Goal: Find specific page/section: Find specific page/section

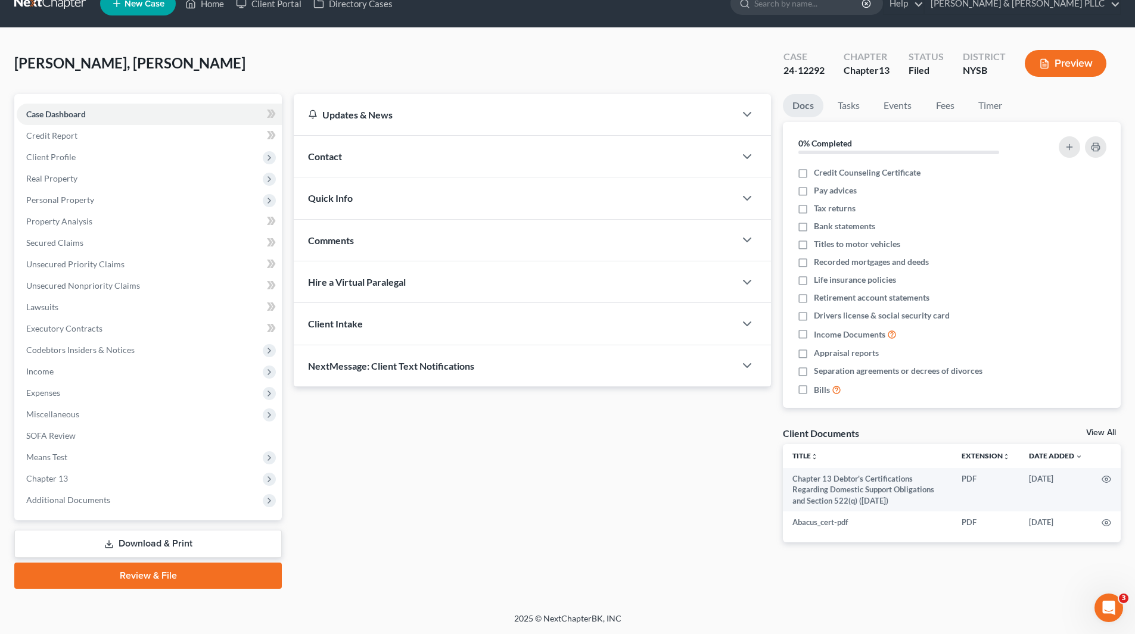
scroll to position [20, 0]
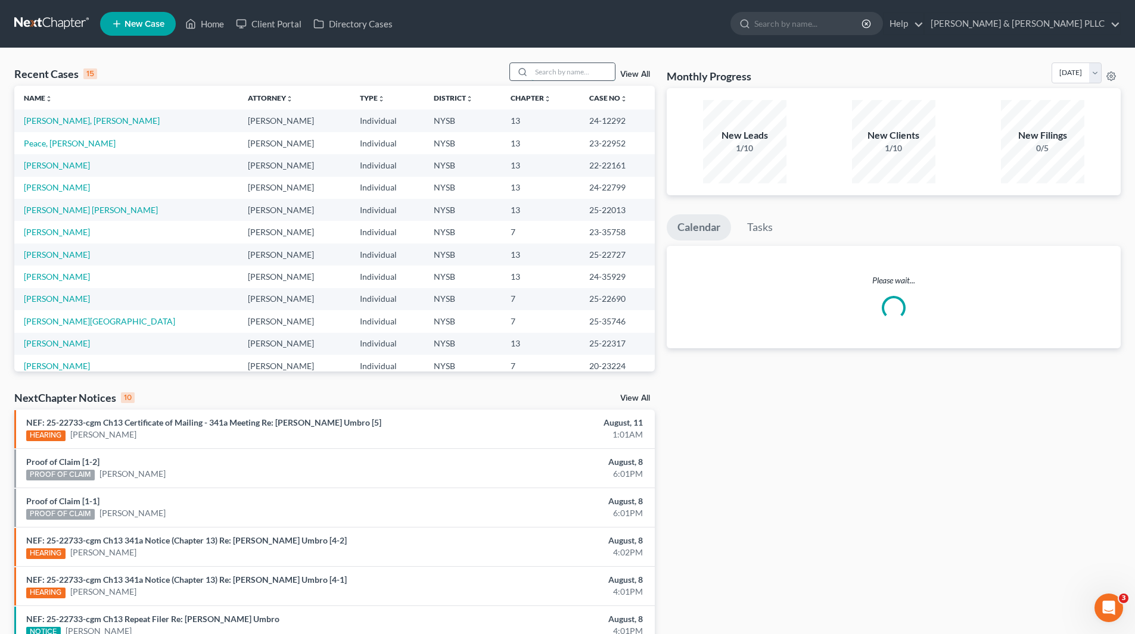
click at [595, 68] on input "search" at bounding box center [572, 71] width 83 height 17
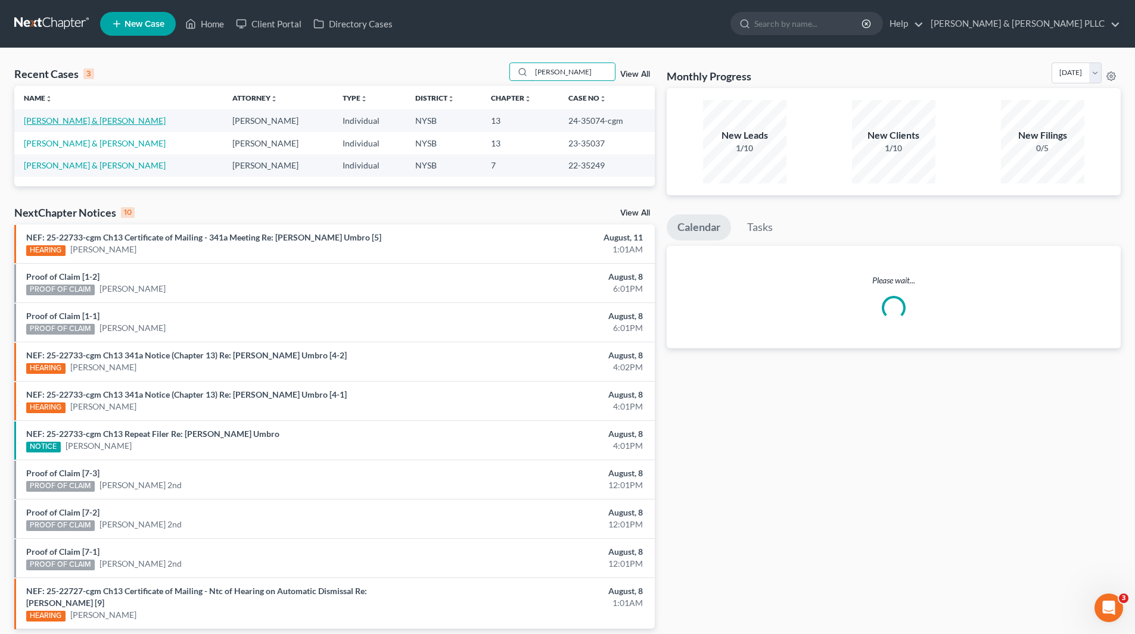
type input "[PERSON_NAME]"
click at [107, 119] on link "[PERSON_NAME] & [PERSON_NAME]" at bounding box center [95, 121] width 142 height 10
select select "6"
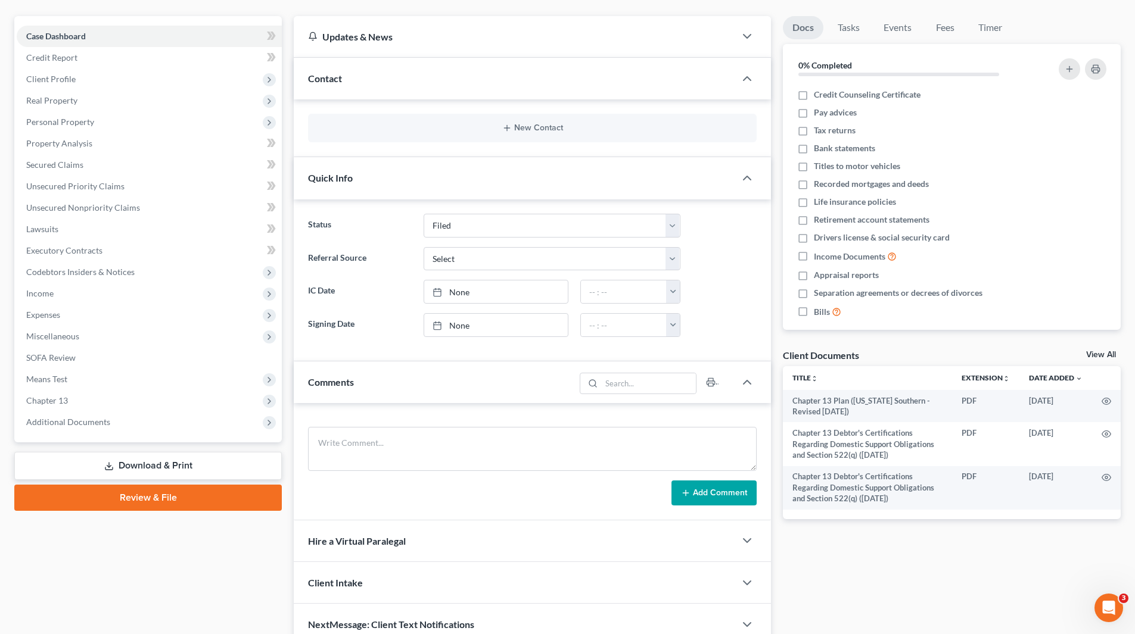
scroll to position [119, 0]
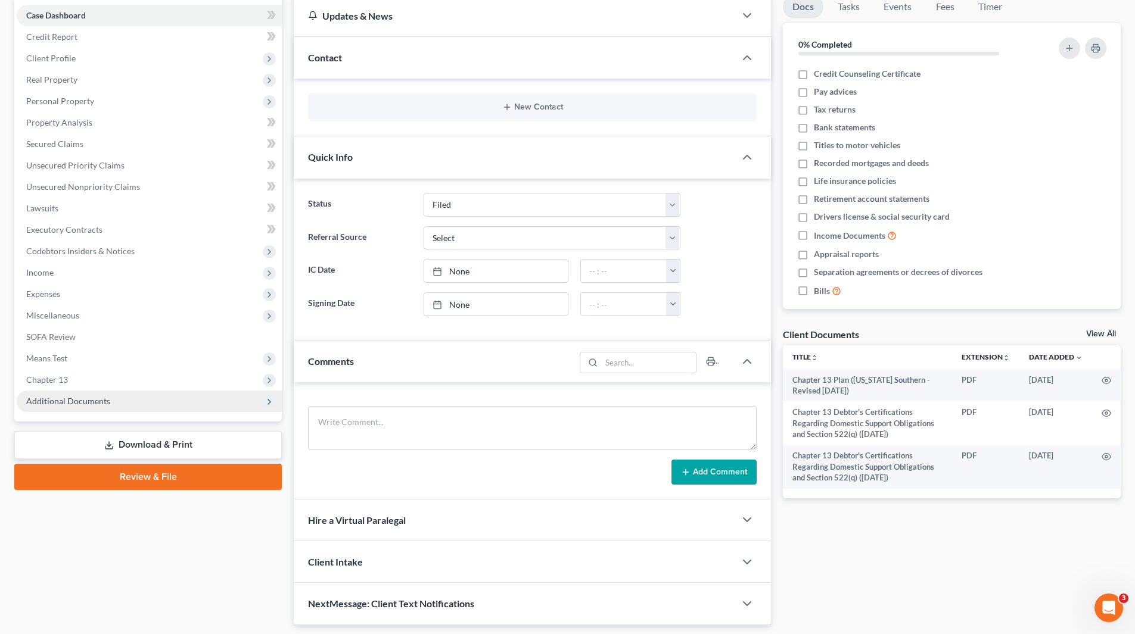
click at [83, 405] on span "Additional Documents" at bounding box center [68, 401] width 84 height 10
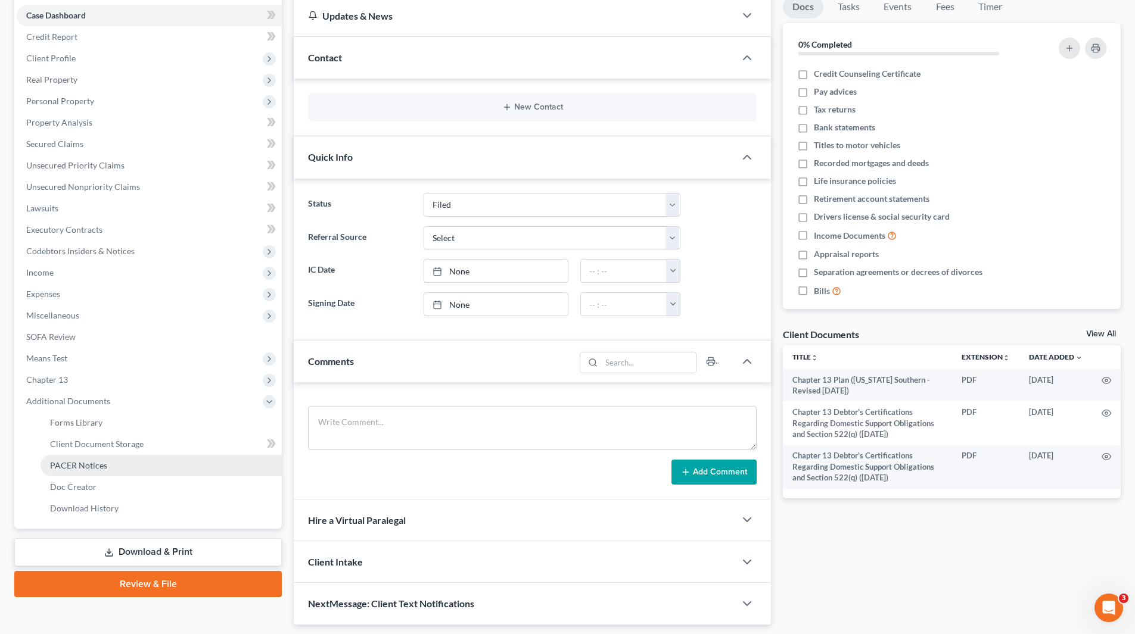
click at [91, 467] on span "PACER Notices" at bounding box center [78, 466] width 57 height 10
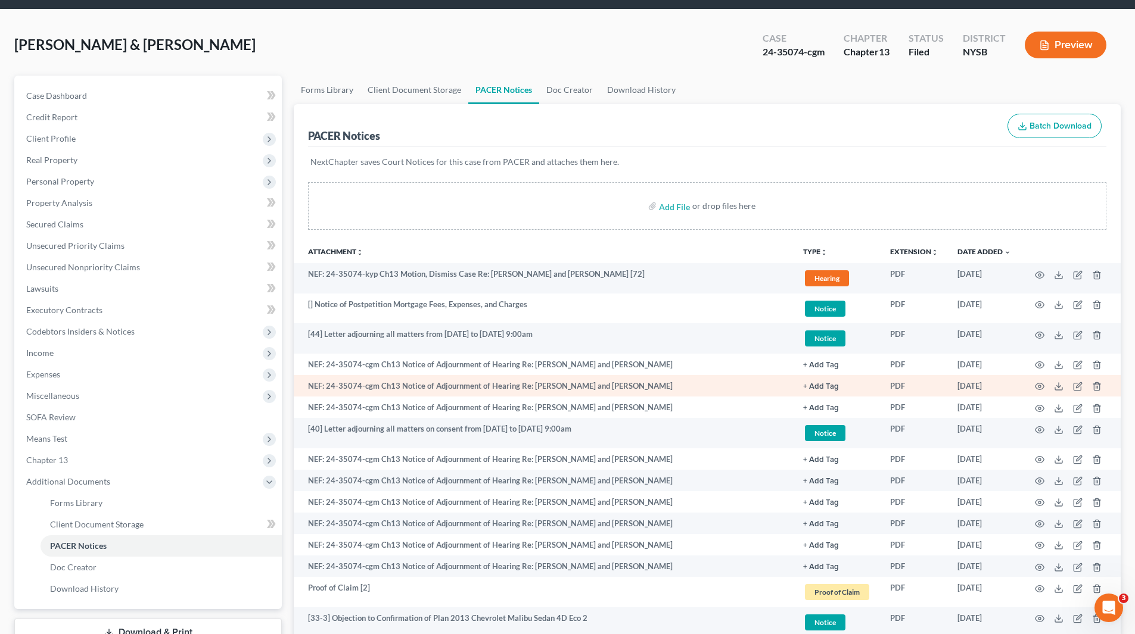
scroll to position [60, 0]
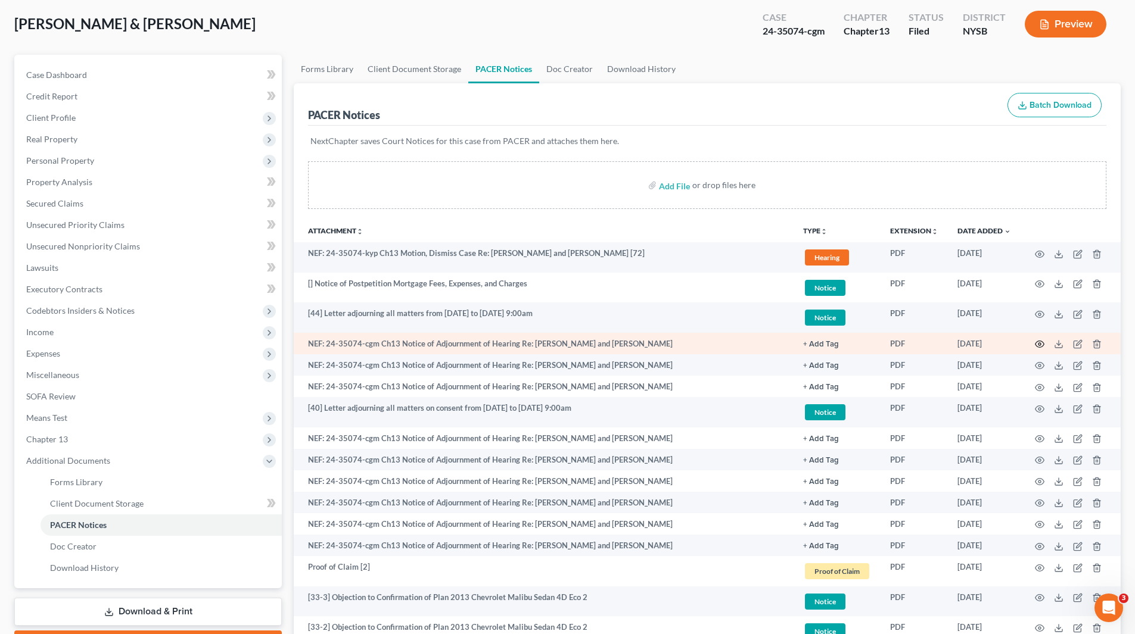
click at [1041, 345] on icon "button" at bounding box center [1040, 345] width 10 height 10
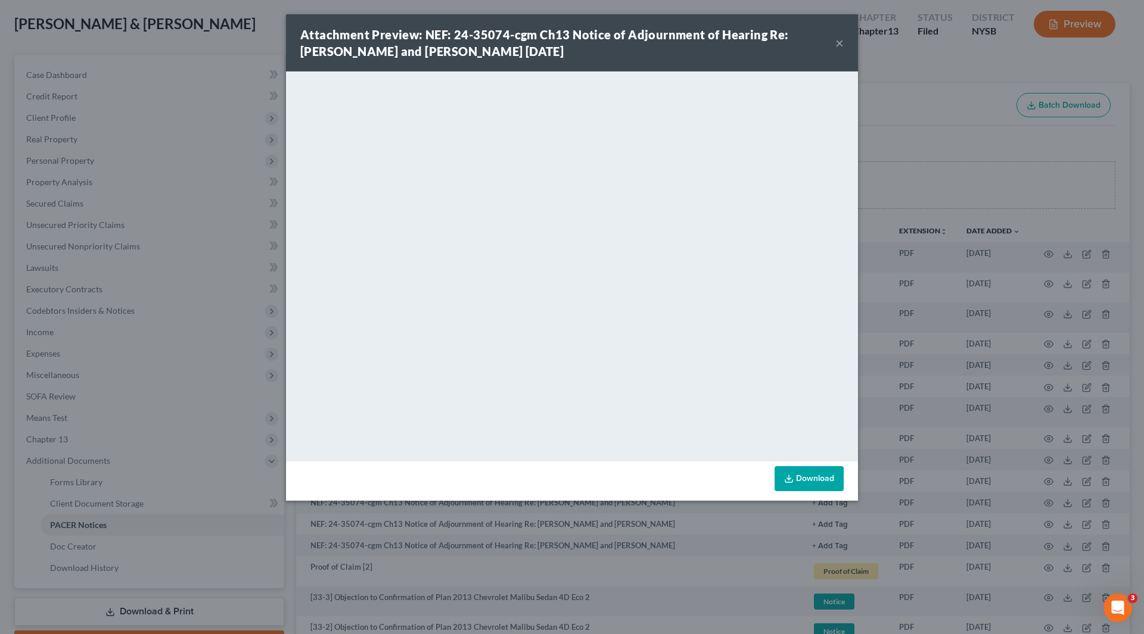
click at [838, 43] on button "×" at bounding box center [839, 43] width 8 height 14
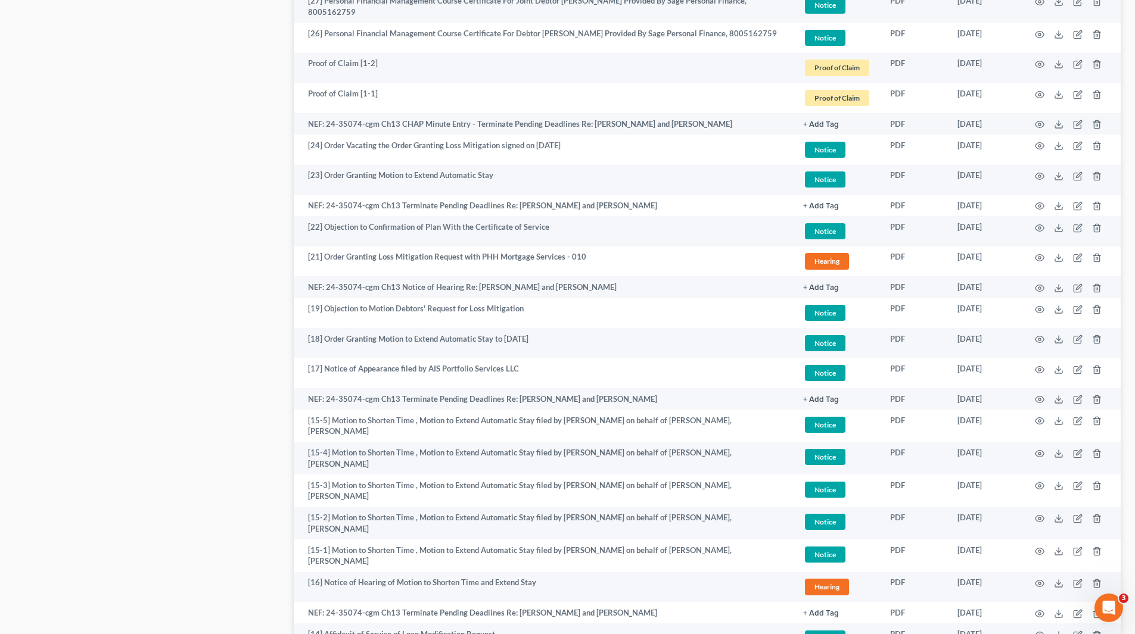
scroll to position [894, 0]
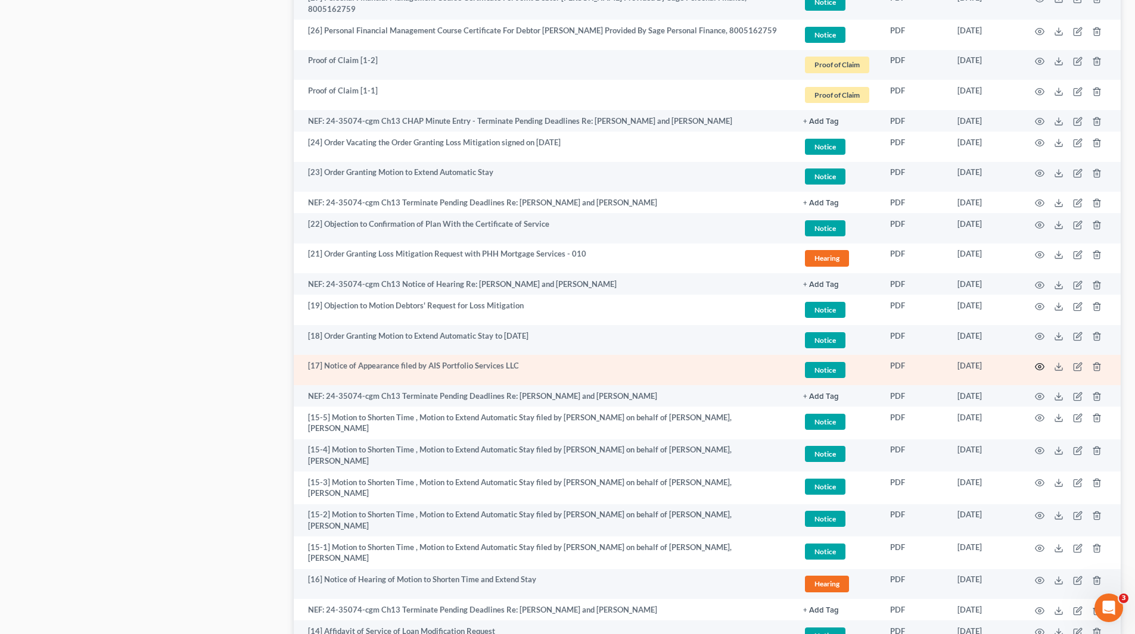
click at [1040, 363] on icon "button" at bounding box center [1040, 367] width 10 height 10
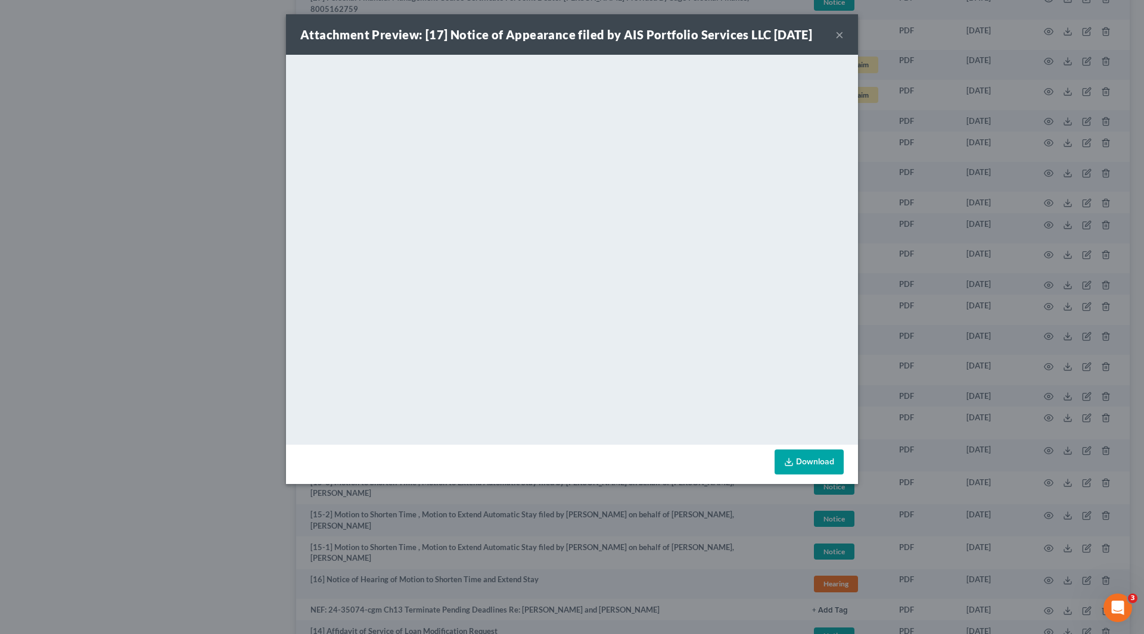
click at [839, 37] on button "×" at bounding box center [839, 34] width 8 height 14
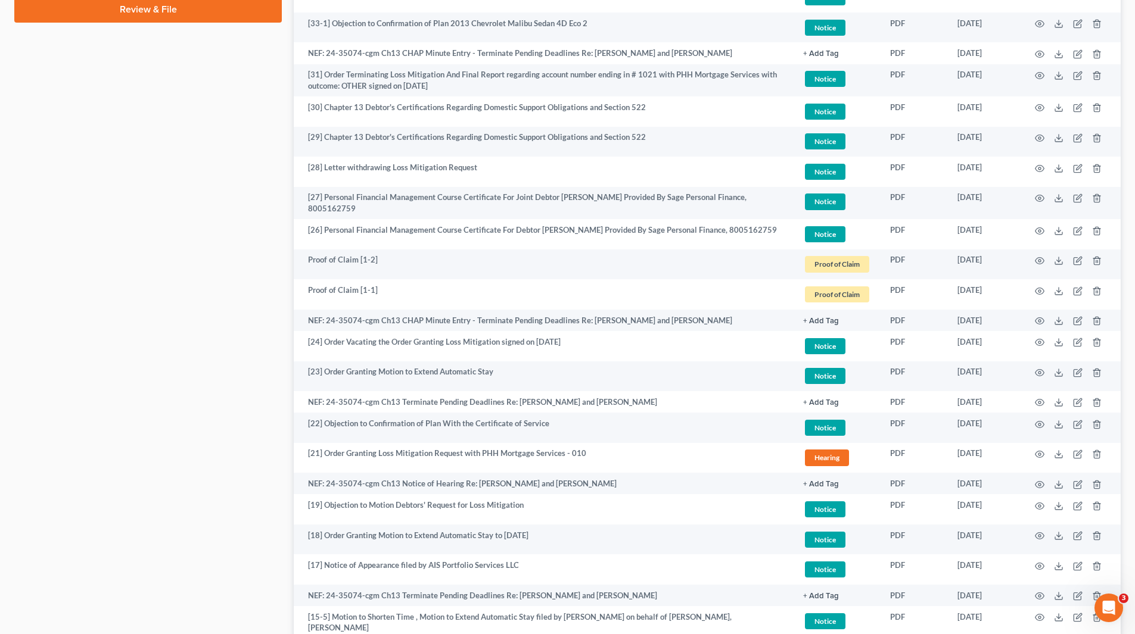
scroll to position [715, 0]
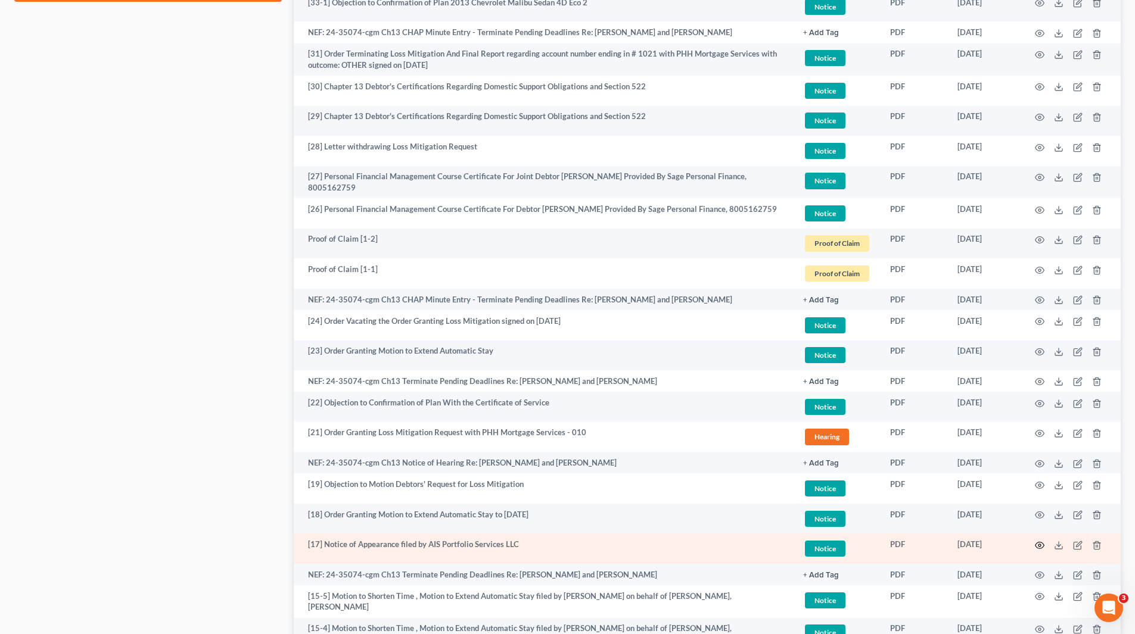
click at [1042, 542] on icon "button" at bounding box center [1039, 545] width 9 height 7
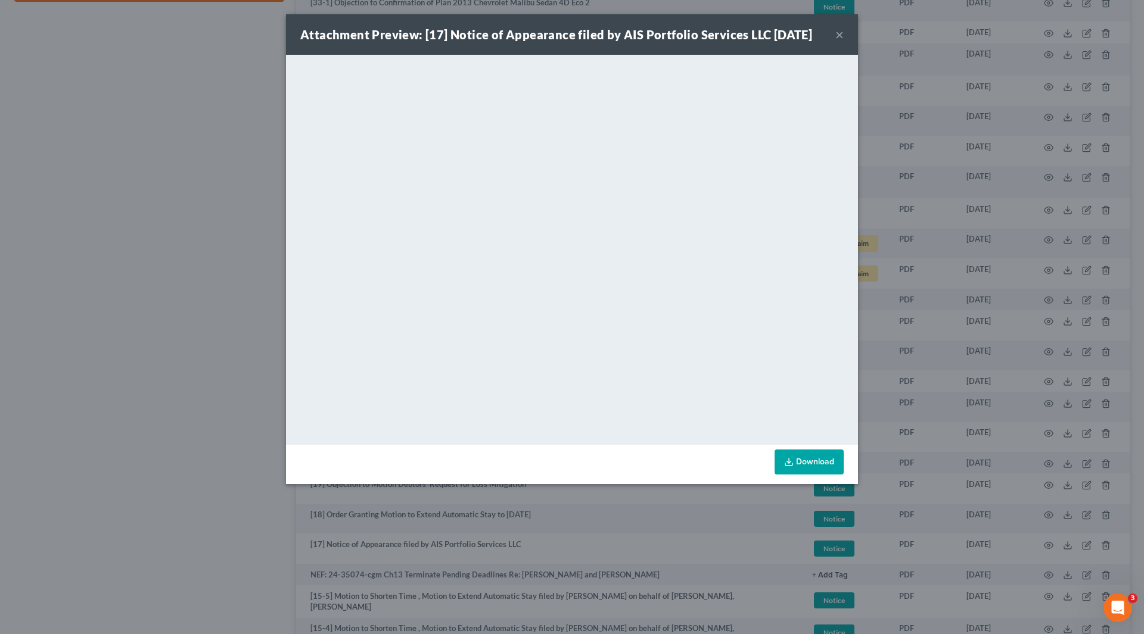
drag, startPoint x: 842, startPoint y: 32, endPoint x: 798, endPoint y: 30, distance: 44.1
click at [842, 33] on button "×" at bounding box center [839, 34] width 8 height 14
